Goal: Task Accomplishment & Management: Use online tool/utility

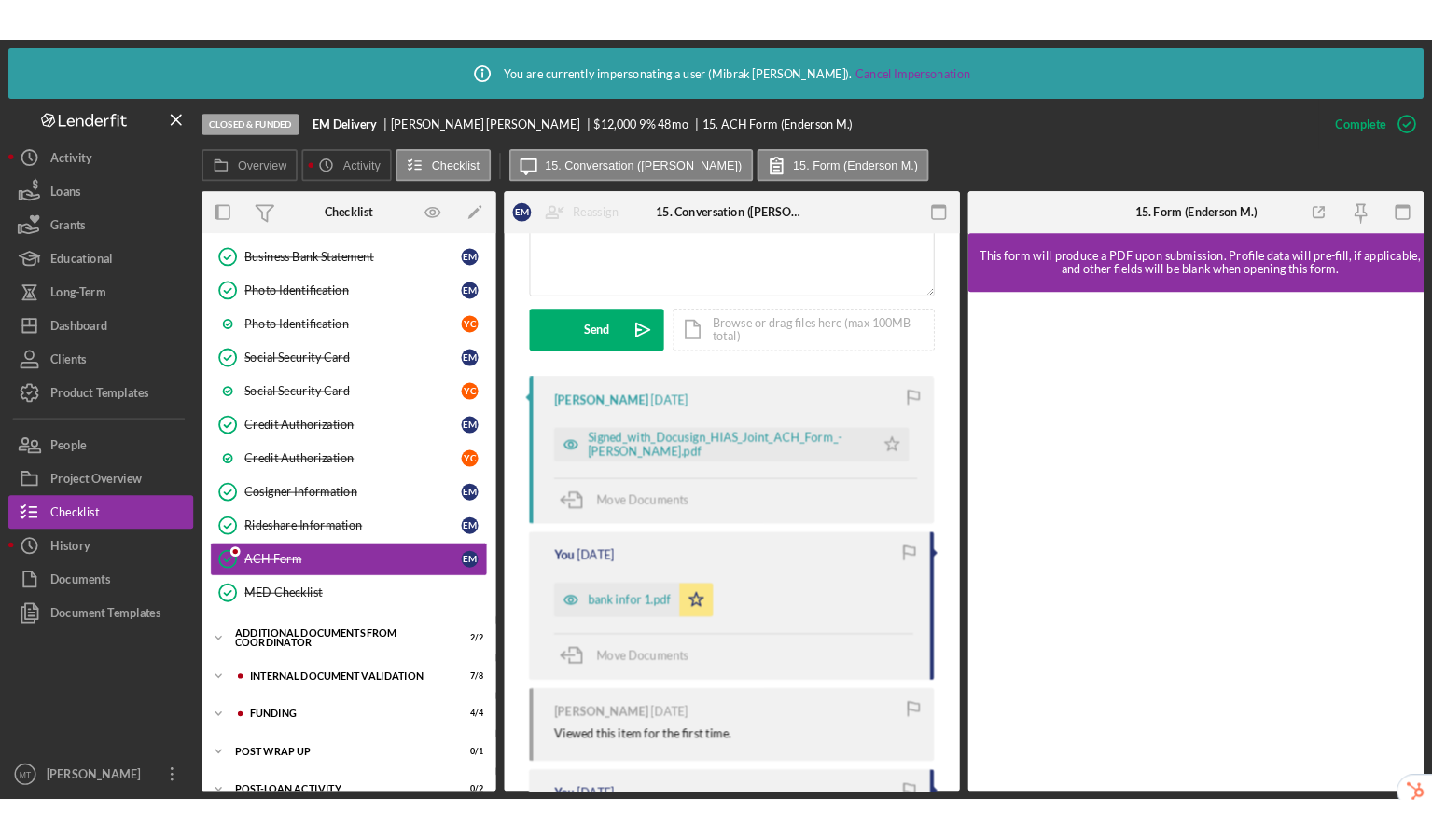
scroll to position [504, 0]
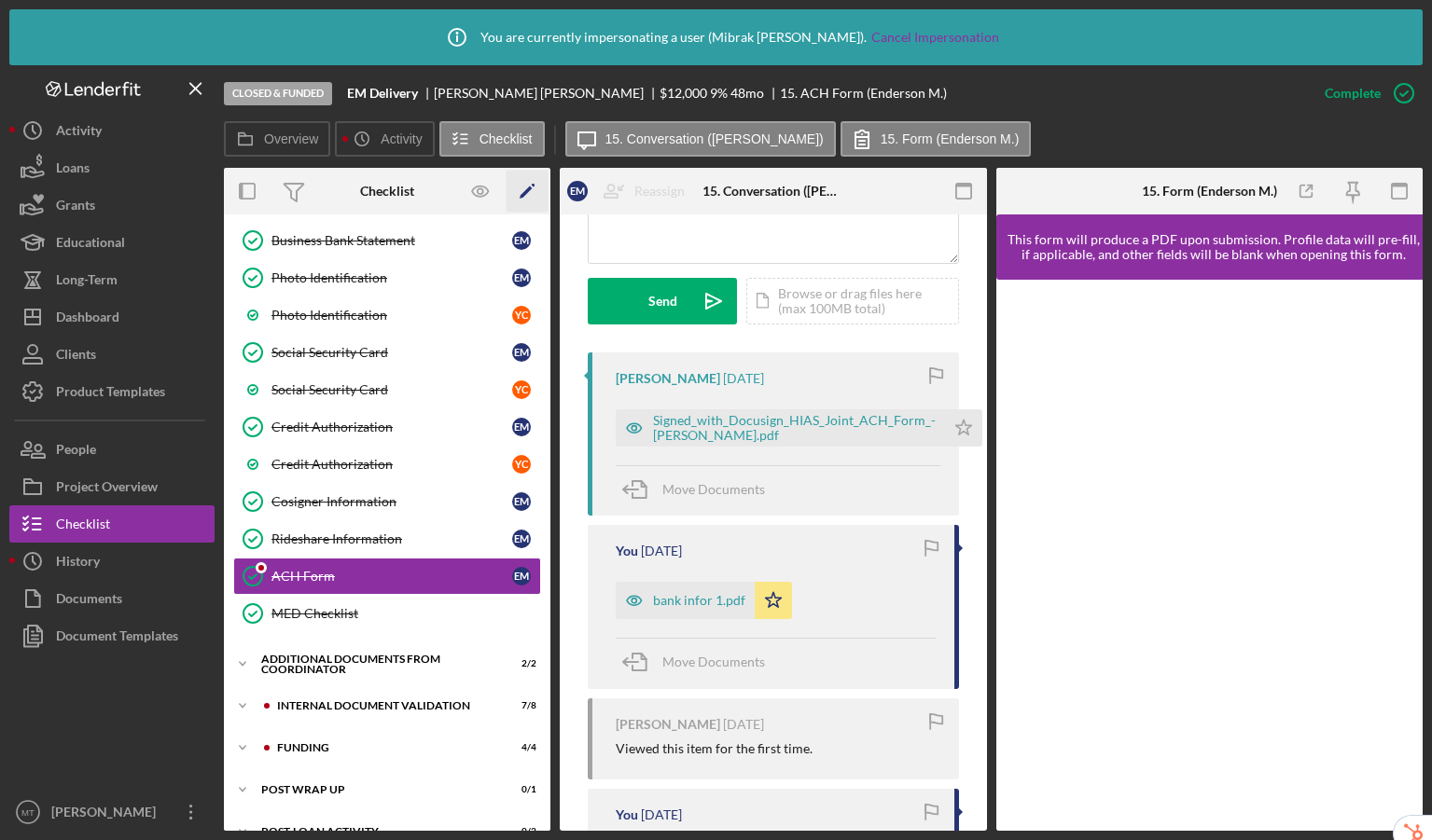
click at [540, 193] on icon "Icon/Edit" at bounding box center [527, 192] width 42 height 42
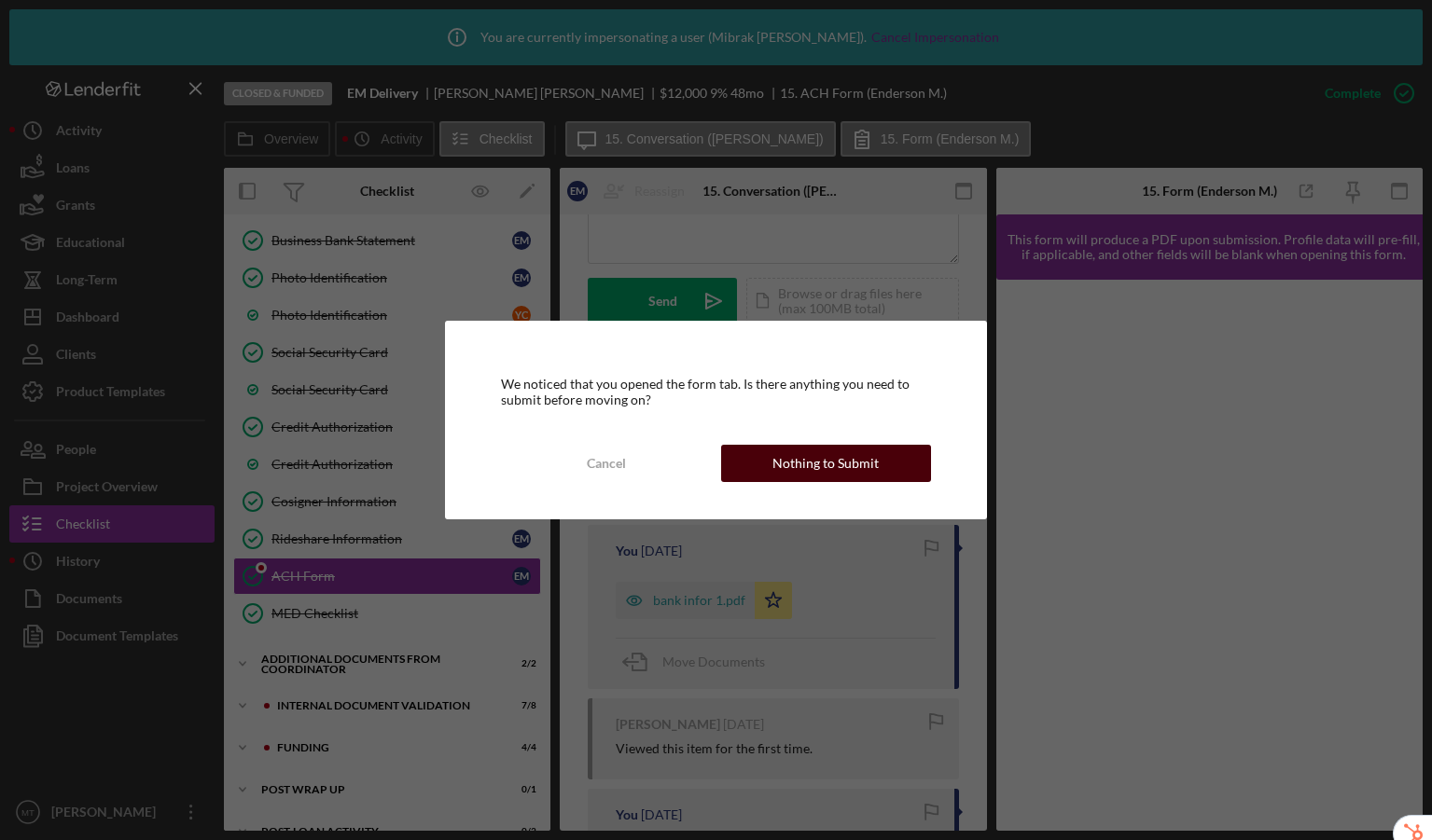
click at [858, 460] on div "Nothing to Submit" at bounding box center [825, 463] width 106 height 37
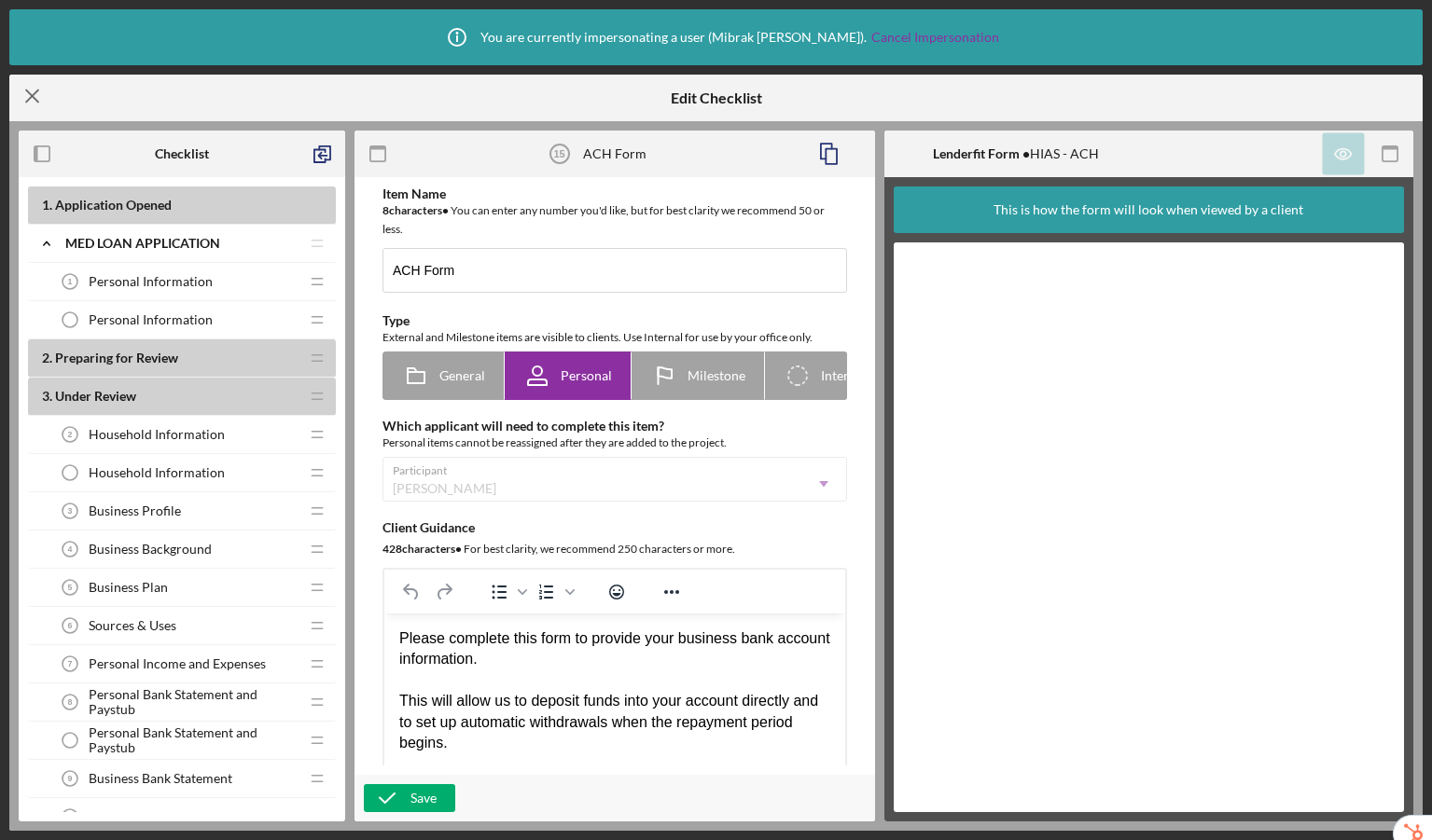
click at [45, 98] on icon "Icon/Menu Close" at bounding box center [32, 96] width 47 height 47
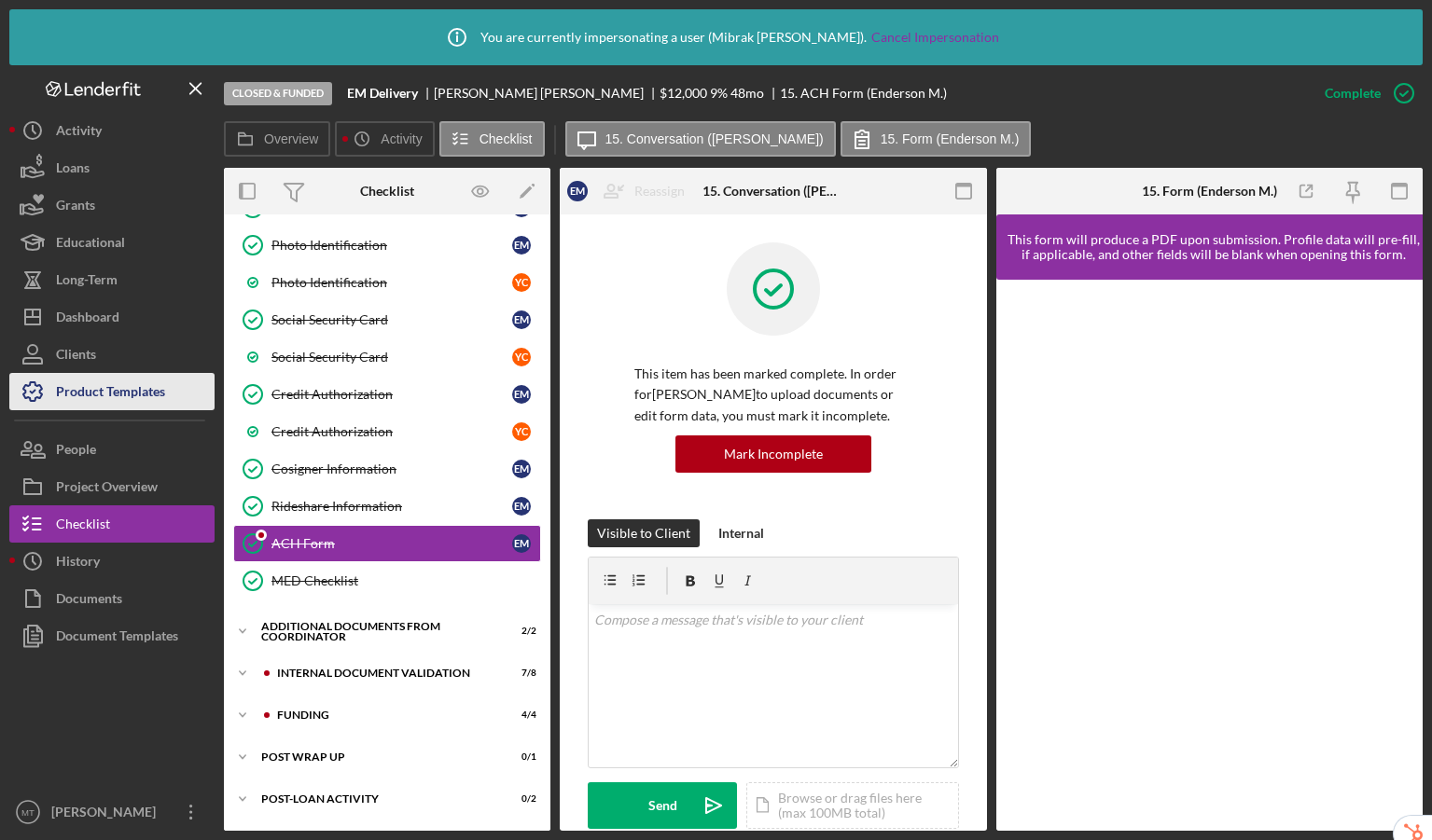
scroll to position [545, 0]
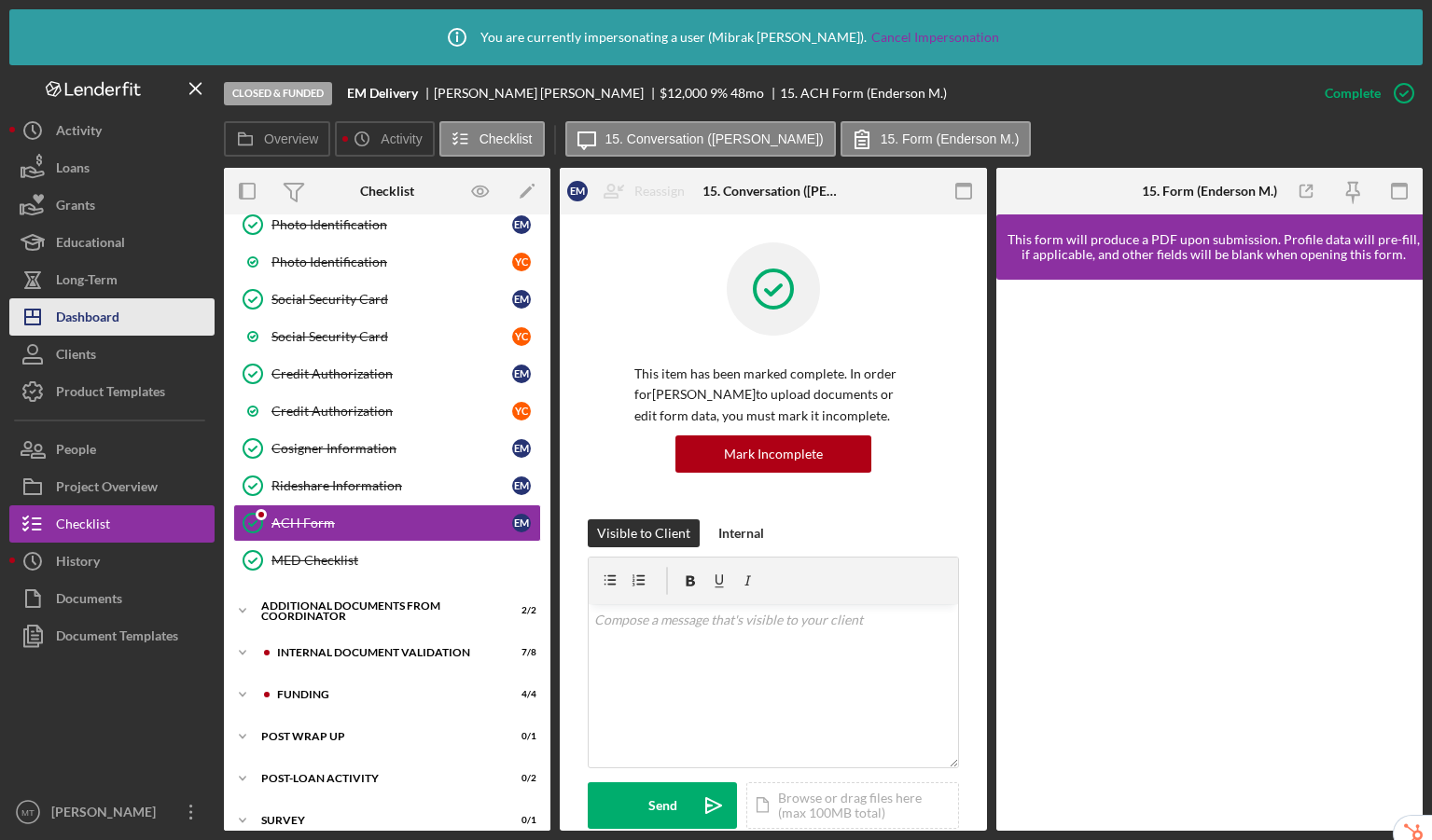
click at [102, 312] on div "Dashboard" at bounding box center [87, 319] width 64 height 42
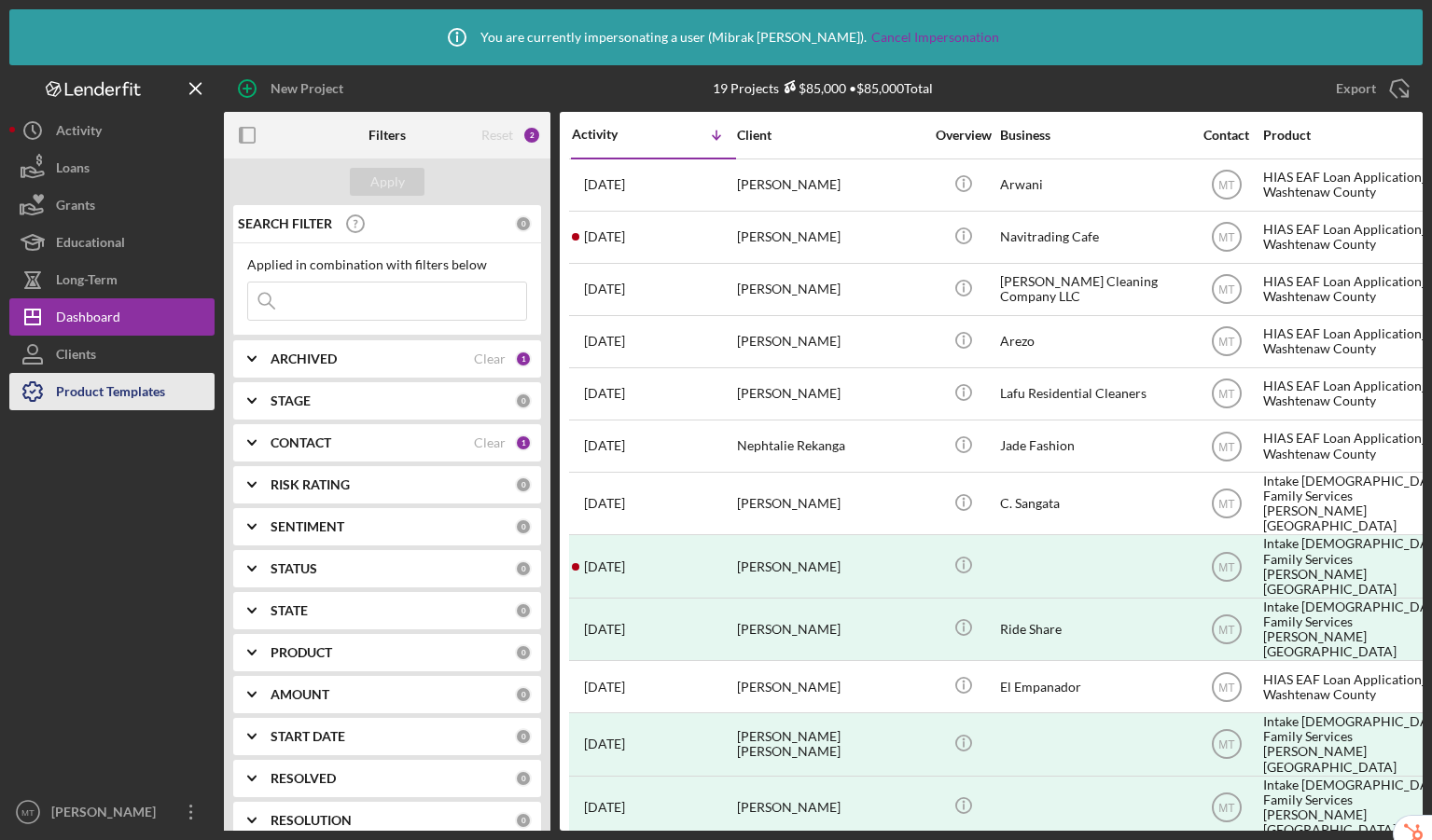
click at [143, 401] on div "Product Templates" at bounding box center [110, 394] width 109 height 42
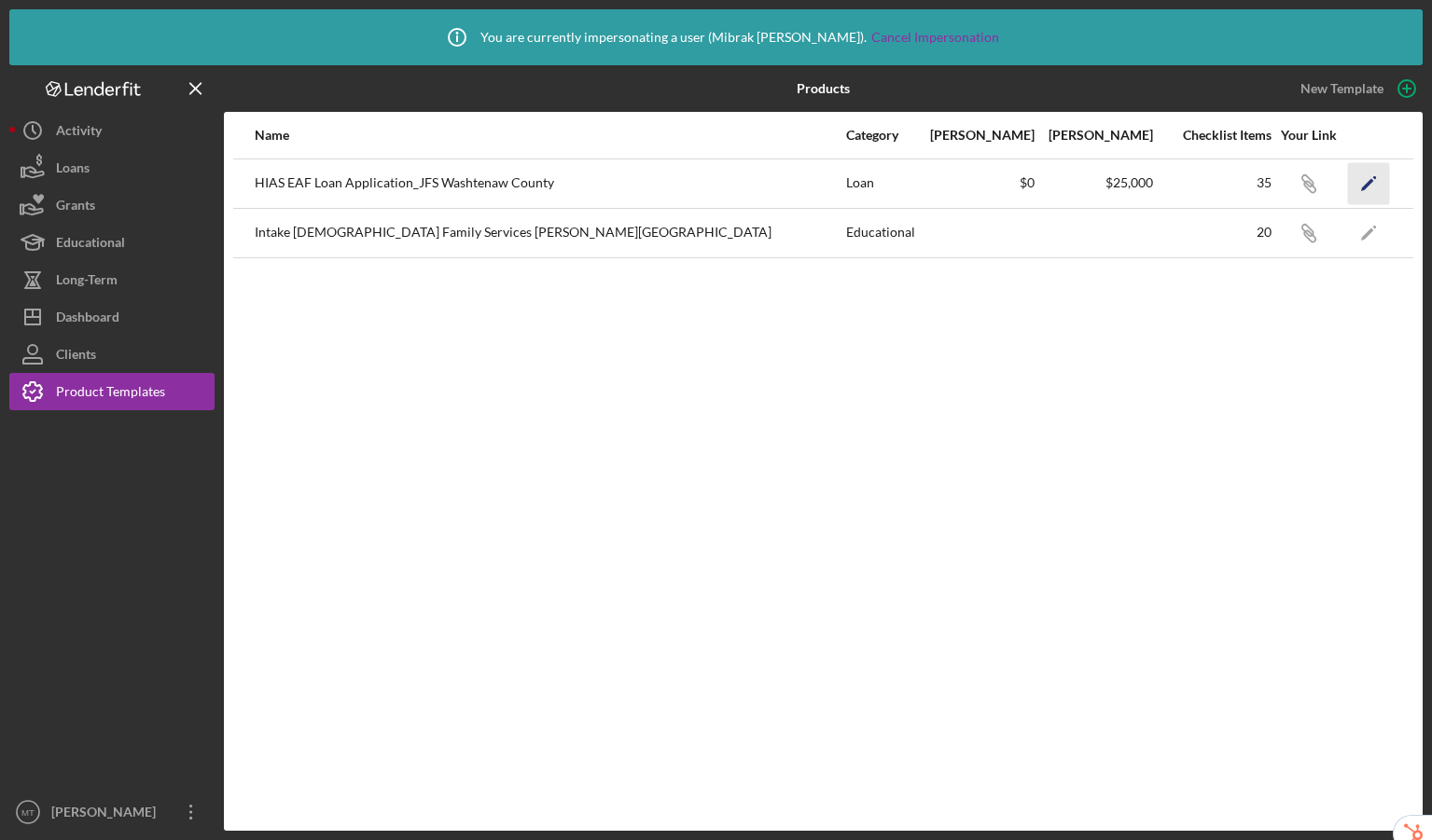
click at [1370, 179] on polygon "button" at bounding box center [1367, 185] width 13 height 13
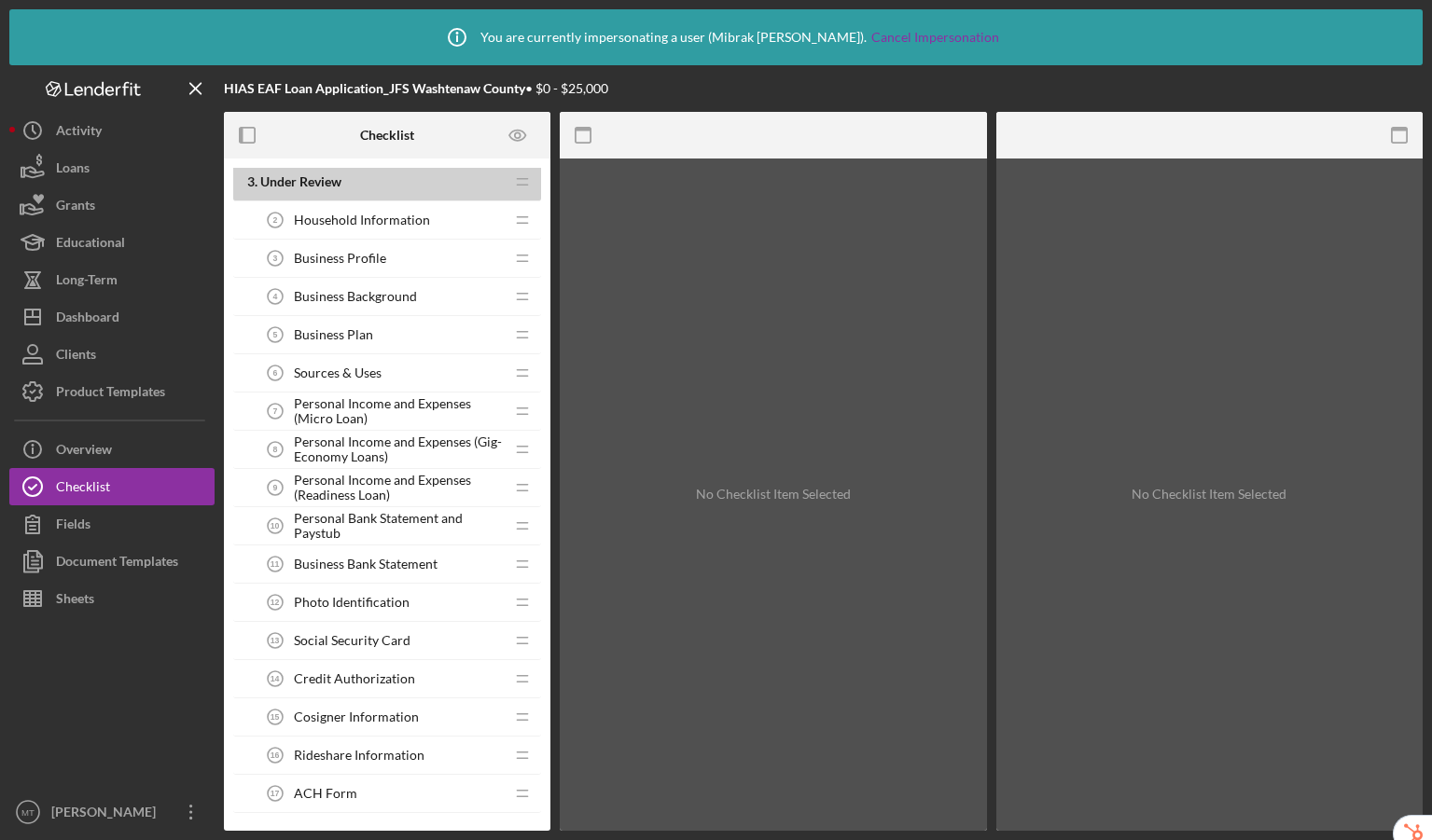
scroll to position [336, 0]
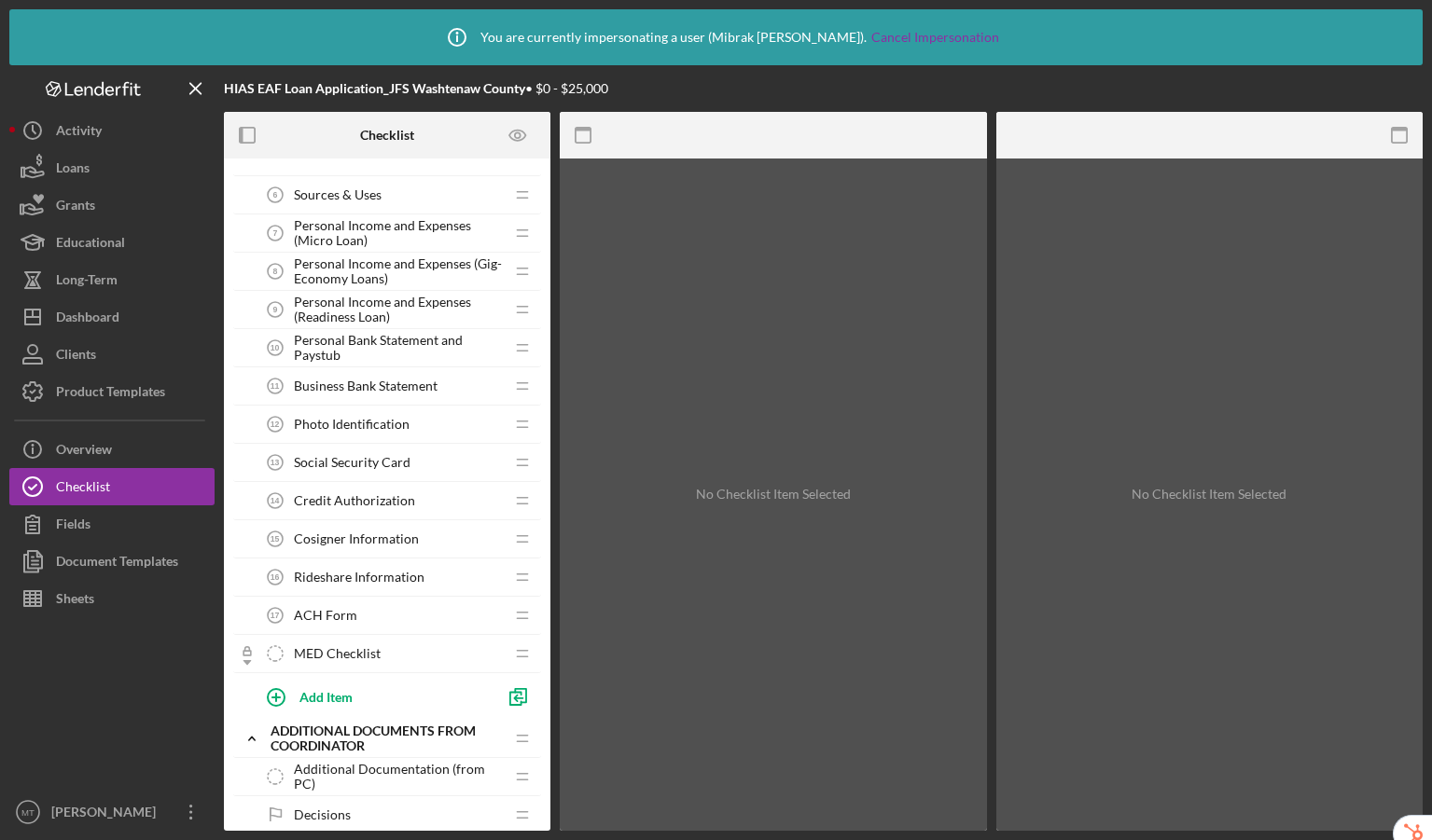
click at [364, 617] on div "ACH Form 17 ACH Form" at bounding box center [380, 615] width 247 height 37
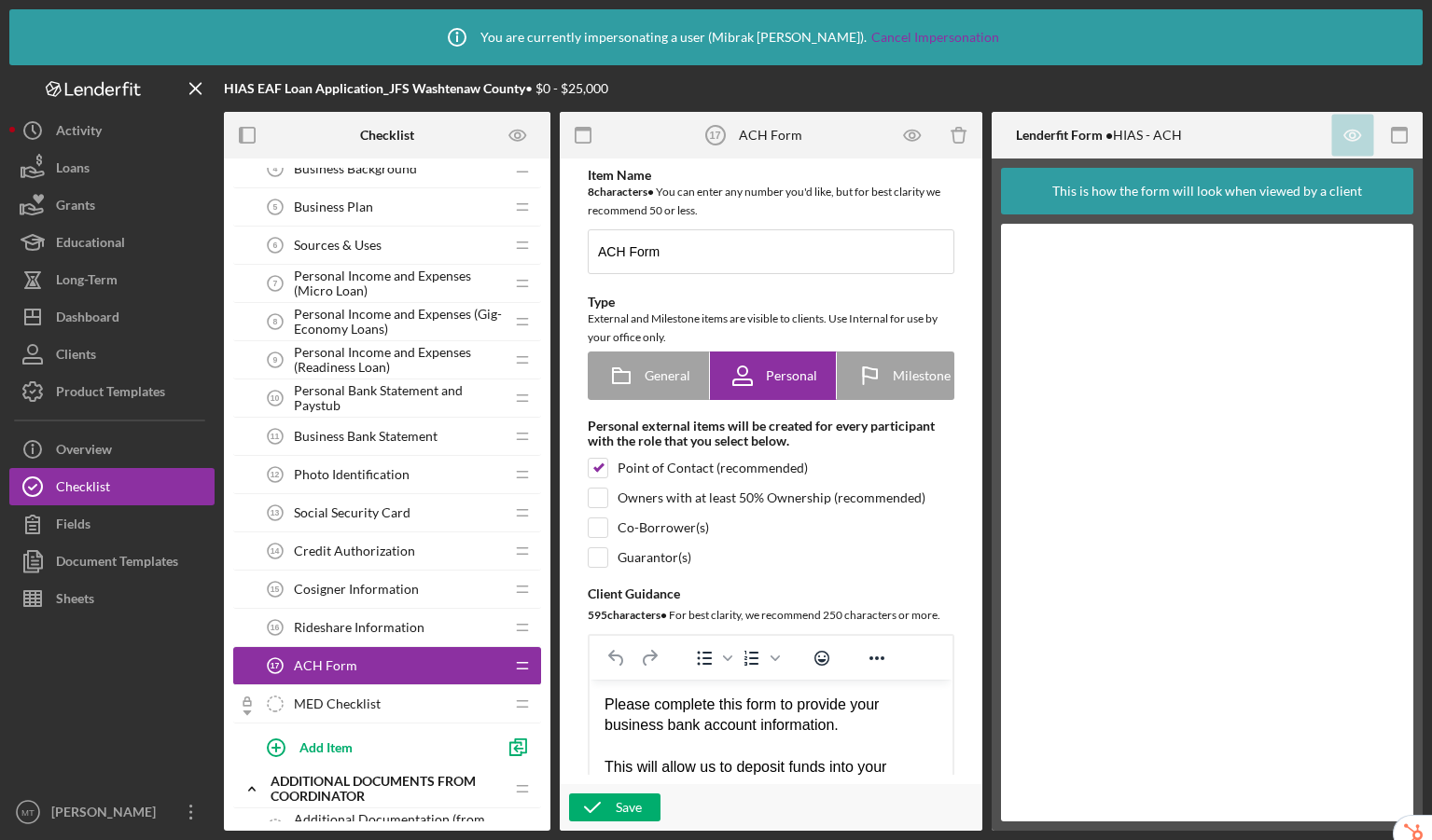
scroll to position [388, 0]
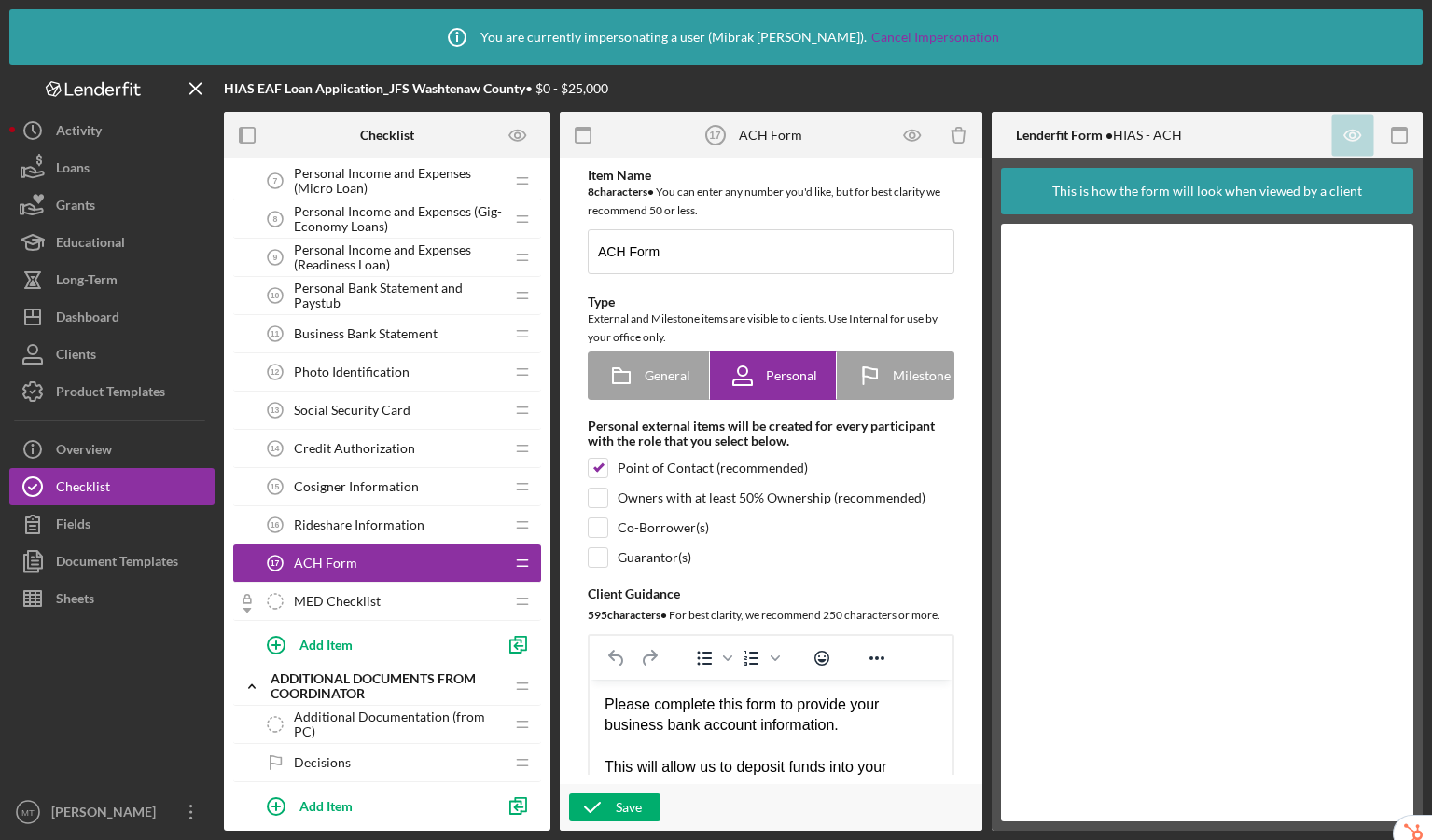
click at [354, 476] on div "Cosigner Information 15 Cosigner Information" at bounding box center [380, 486] width 247 height 37
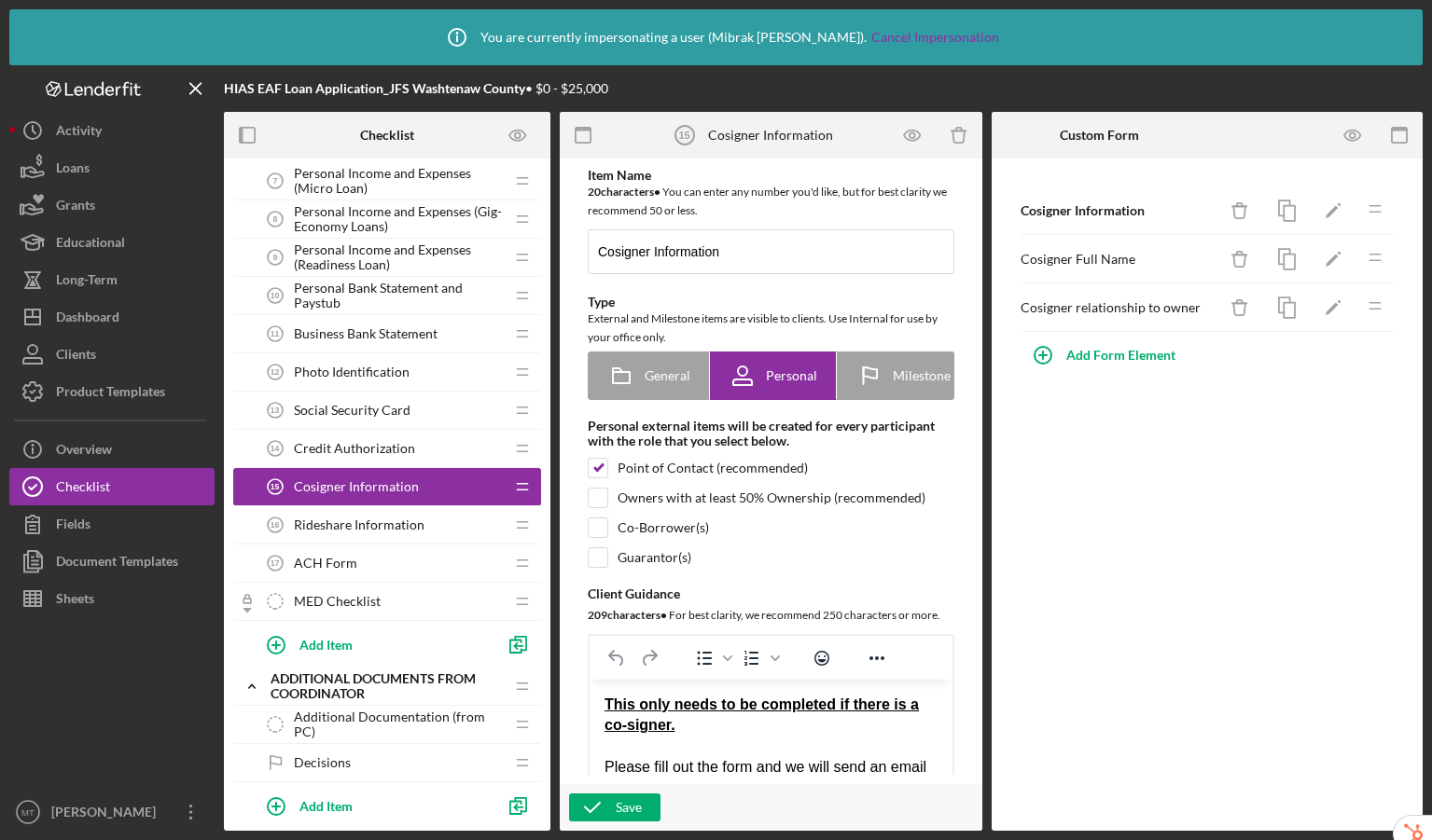
click at [375, 556] on div "ACH Form 17 ACH Form" at bounding box center [380, 563] width 247 height 37
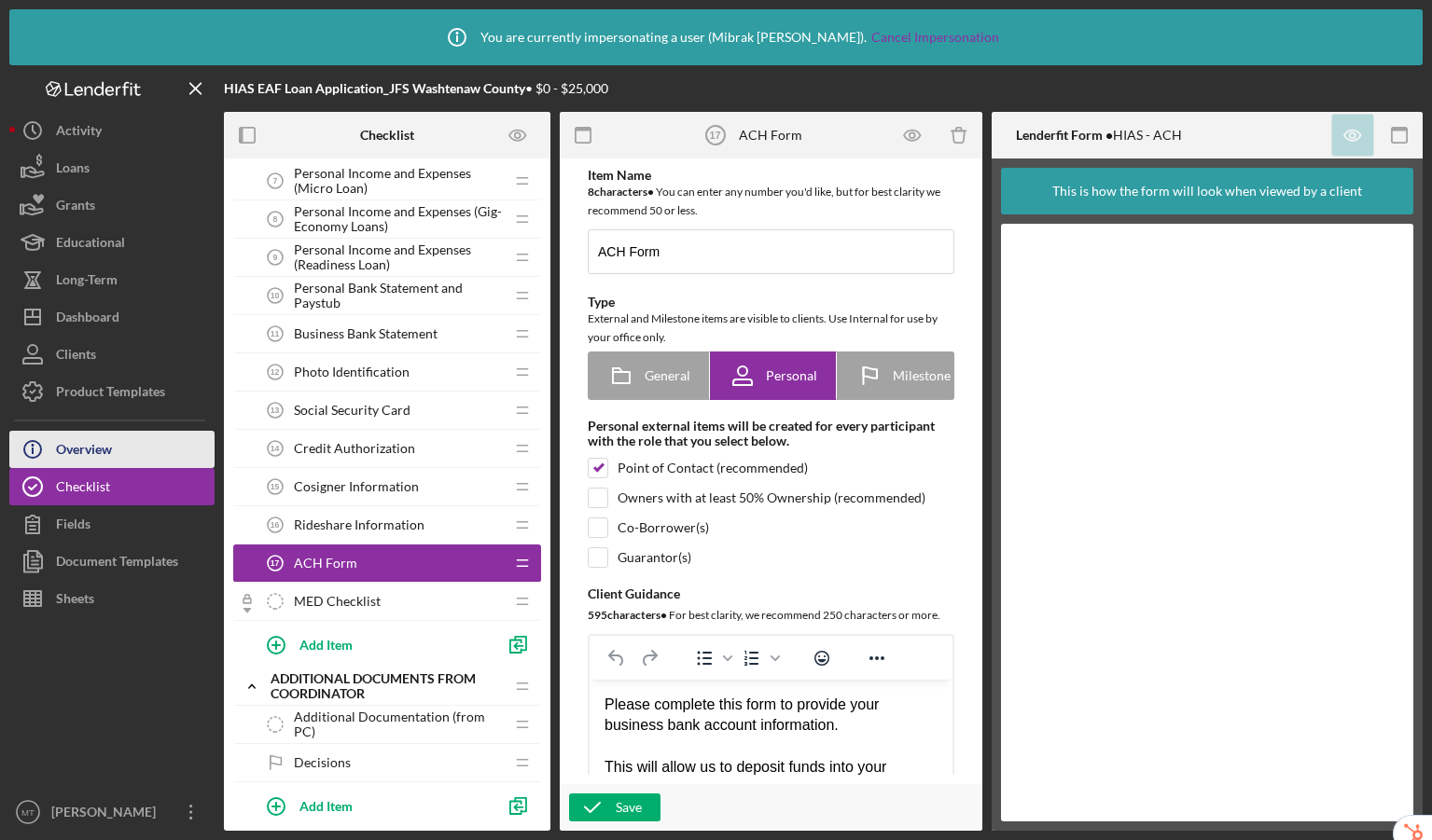
click at [93, 451] on div "Overview" at bounding box center [84, 452] width 56 height 42
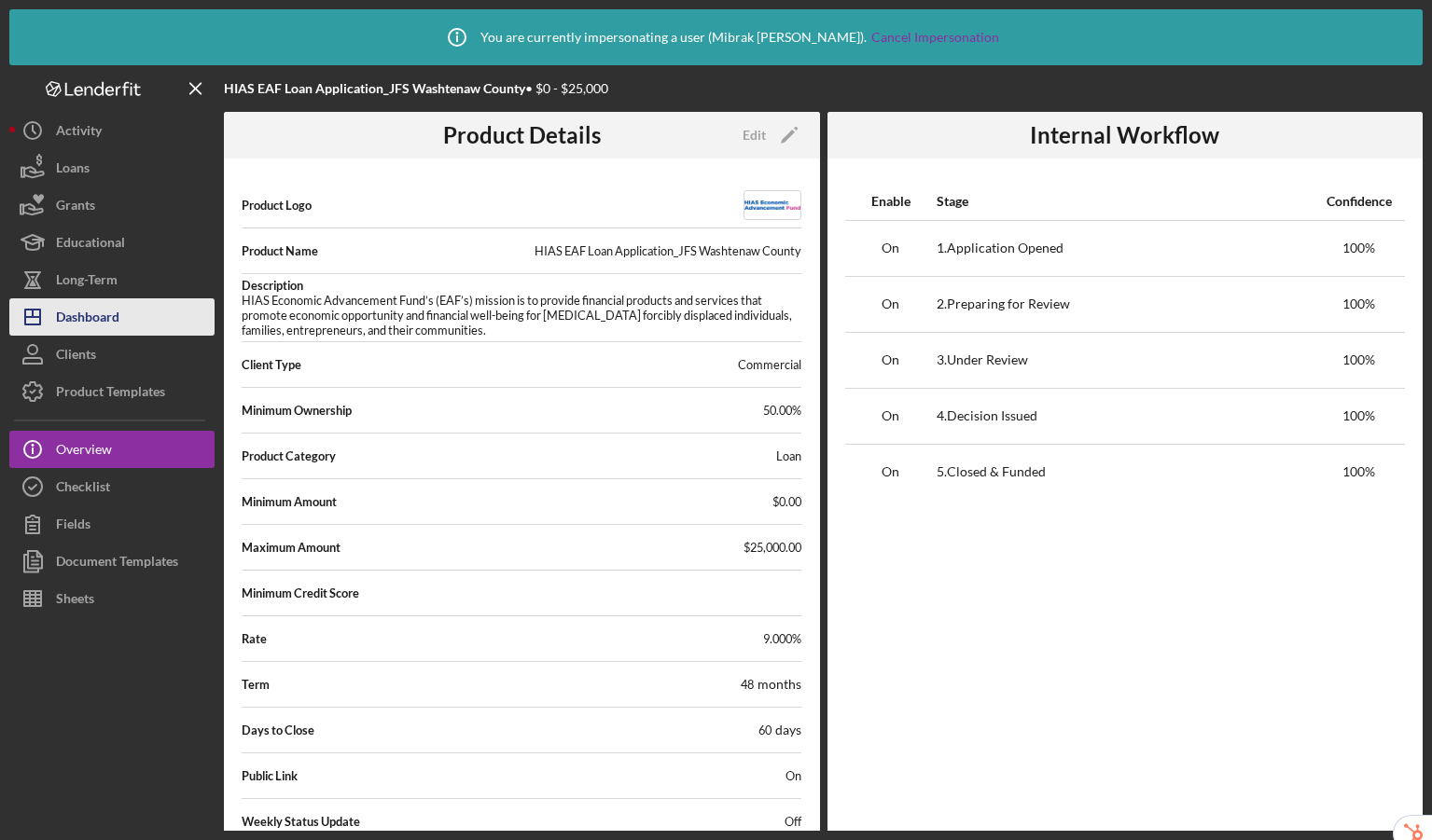
click at [100, 300] on div "Dashboard" at bounding box center [87, 319] width 64 height 42
